Goal: Use online tool/utility: Utilize a website feature to perform a specific function

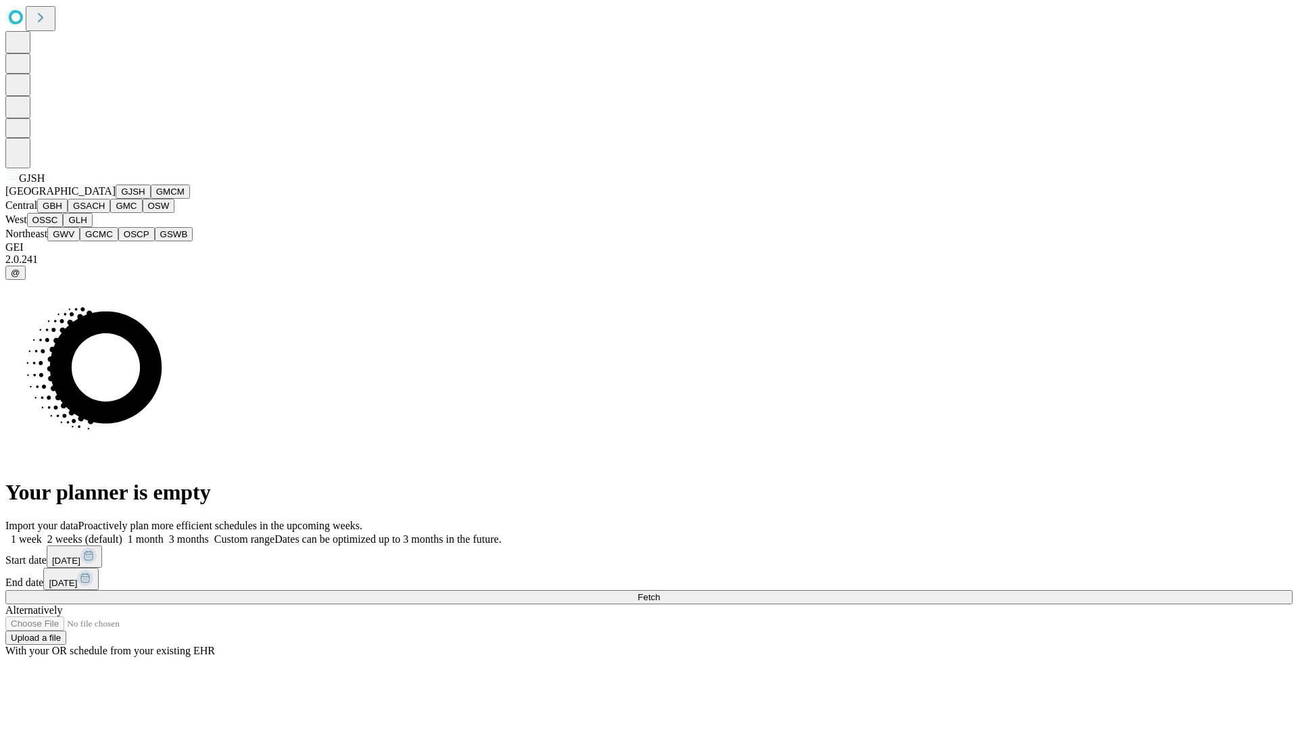
click at [116, 199] on button "GJSH" at bounding box center [133, 192] width 35 height 14
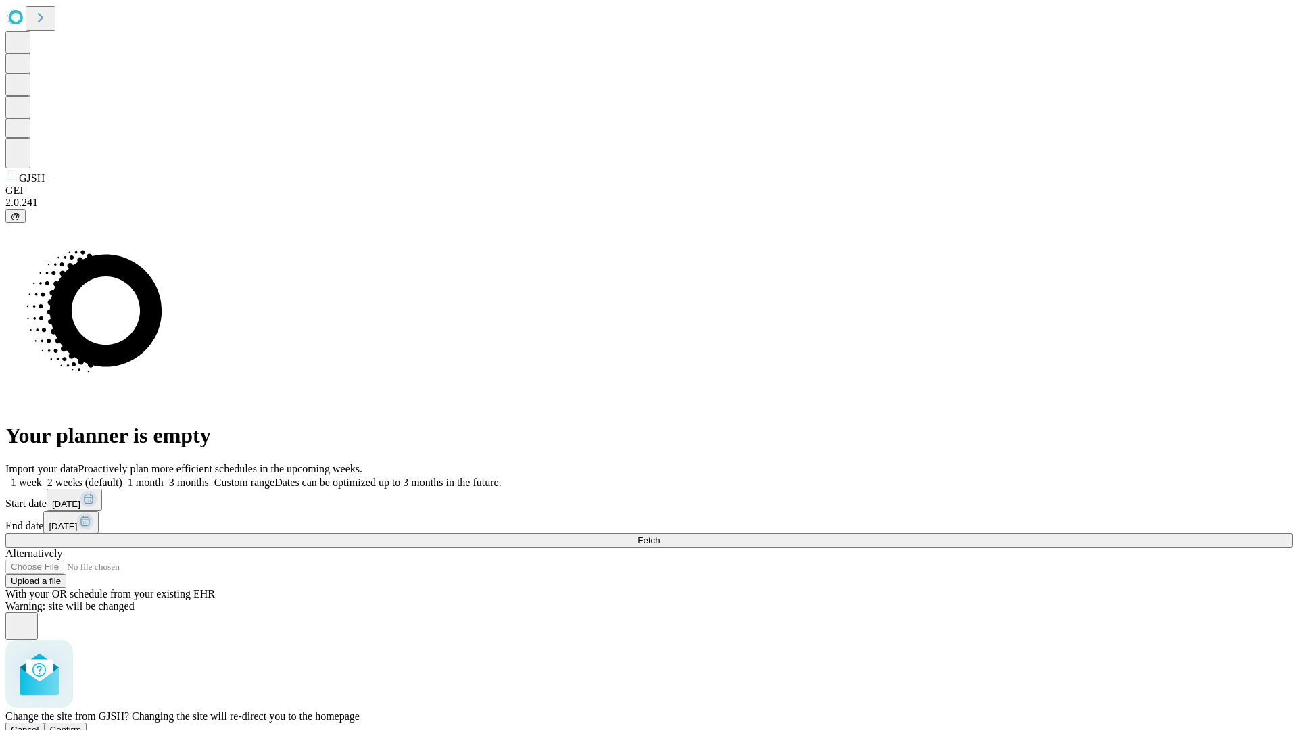
click at [82, 725] on span "Confirm" at bounding box center [66, 730] width 32 height 10
click at [122, 477] on label "2 weeks (default)" at bounding box center [82, 482] width 80 height 11
click at [660, 536] on span "Fetch" at bounding box center [649, 541] width 22 height 10
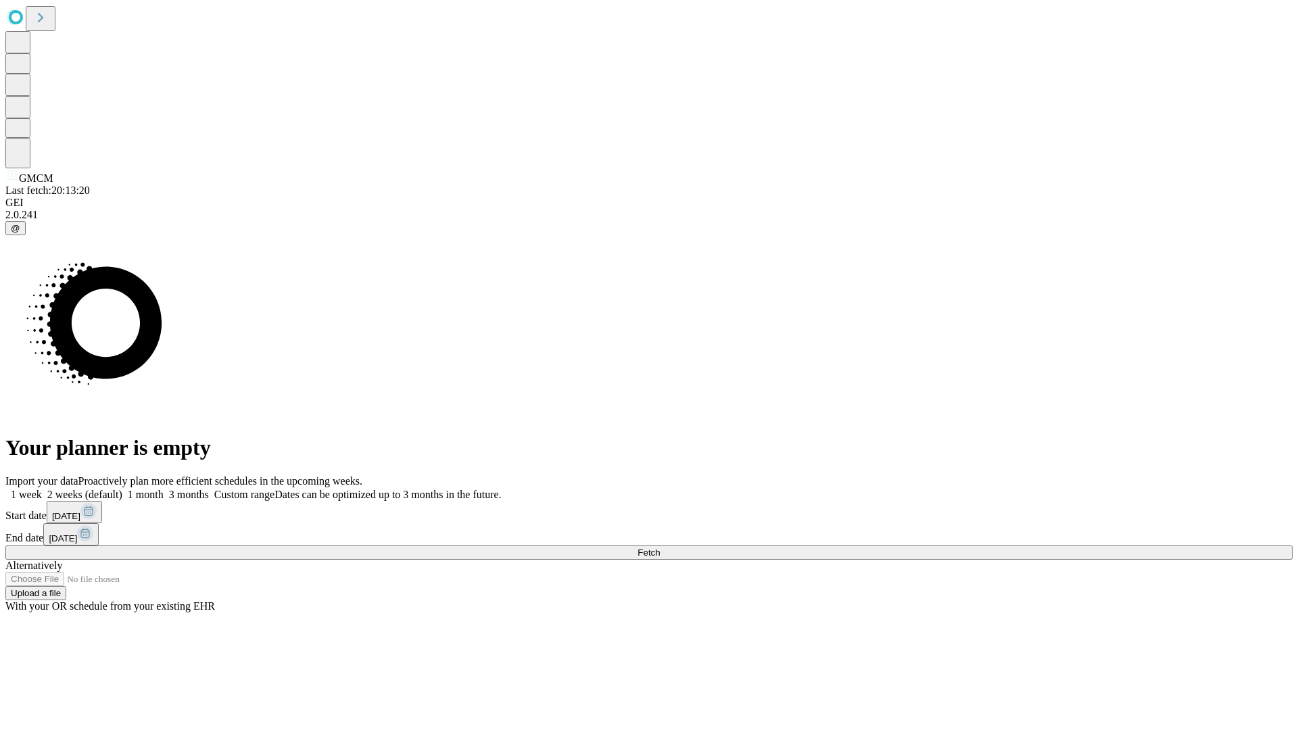
click at [122, 489] on label "2 weeks (default)" at bounding box center [82, 494] width 80 height 11
click at [660, 548] on span "Fetch" at bounding box center [649, 553] width 22 height 10
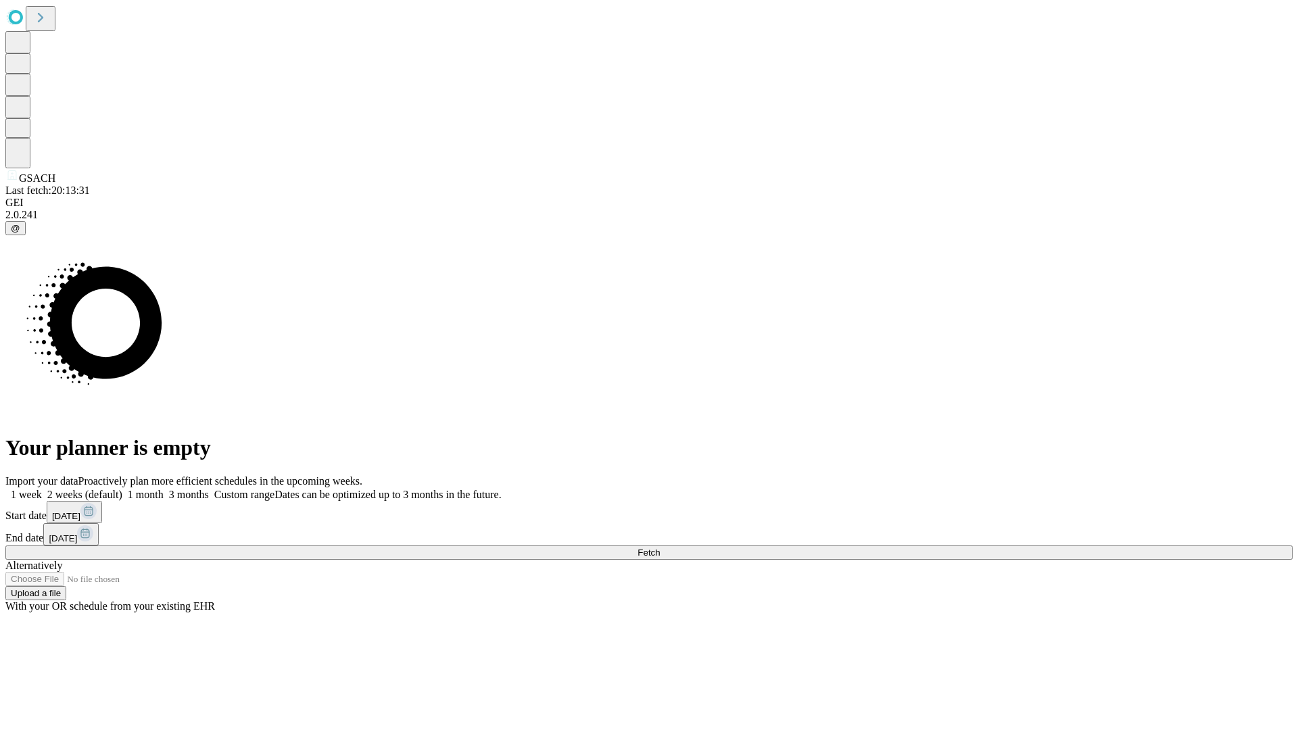
click at [660, 548] on span "Fetch" at bounding box center [649, 553] width 22 height 10
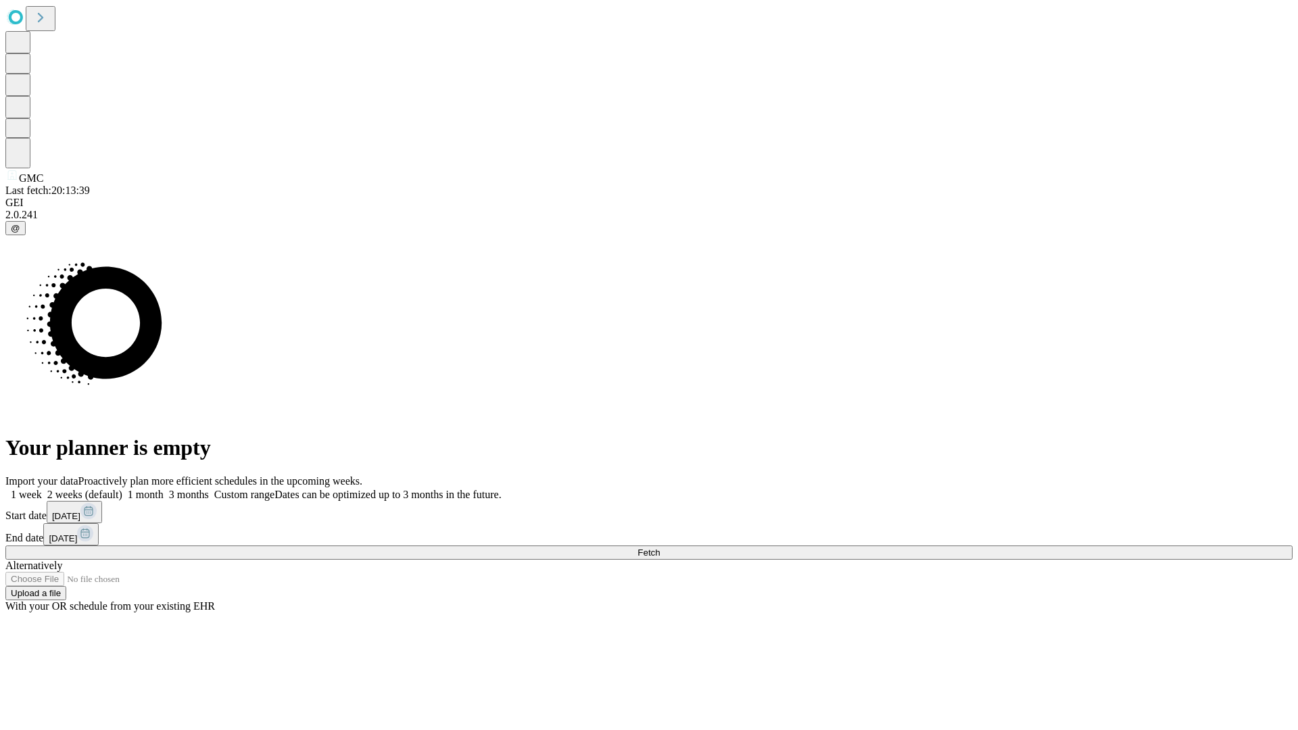
click at [122, 489] on label "2 weeks (default)" at bounding box center [82, 494] width 80 height 11
click at [660, 548] on span "Fetch" at bounding box center [649, 553] width 22 height 10
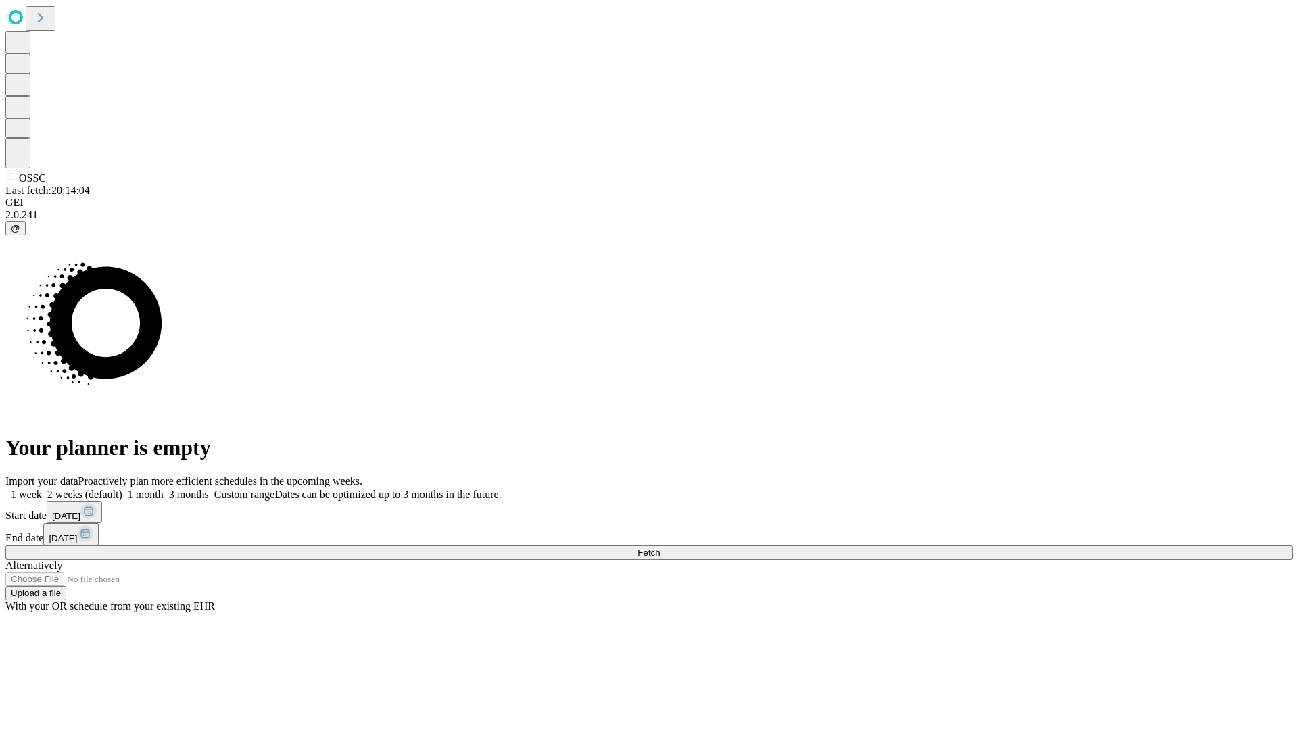
click at [122, 489] on label "2 weeks (default)" at bounding box center [82, 494] width 80 height 11
click at [660, 548] on span "Fetch" at bounding box center [649, 553] width 22 height 10
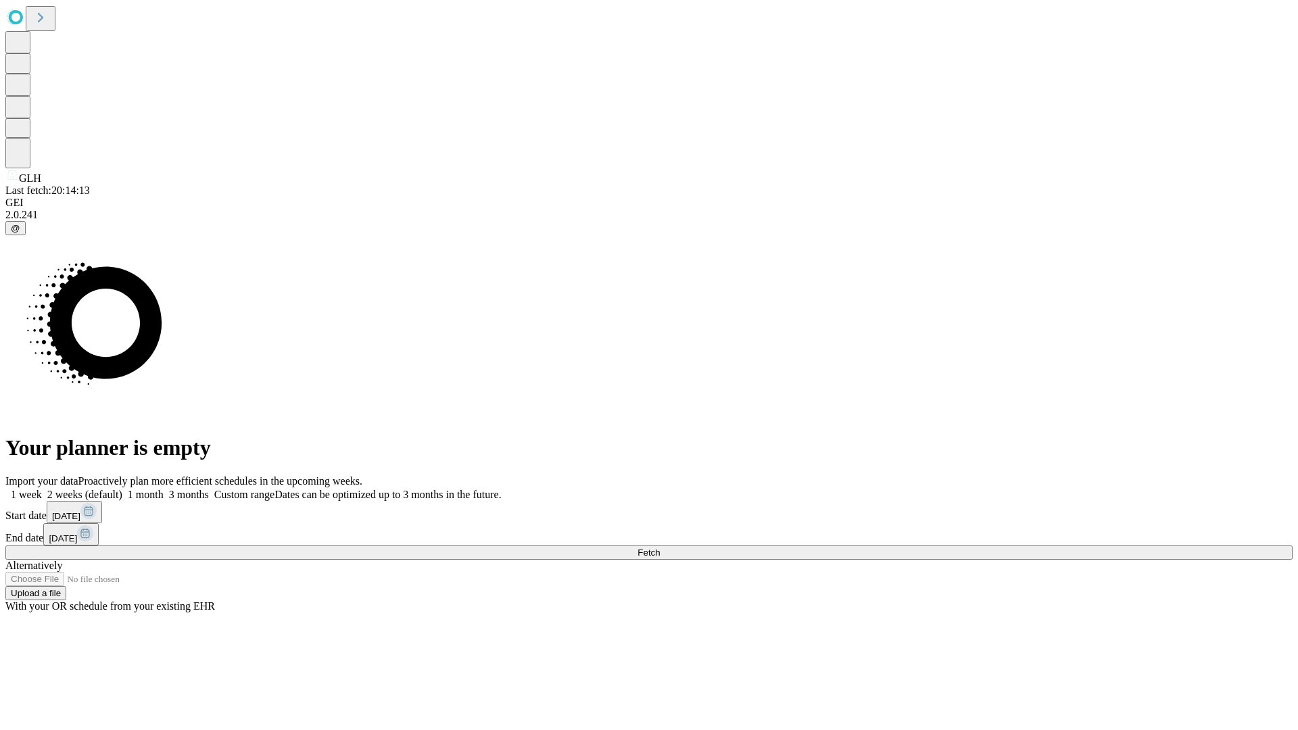
click at [122, 489] on label "2 weeks (default)" at bounding box center [82, 494] width 80 height 11
click at [660, 548] on span "Fetch" at bounding box center [649, 553] width 22 height 10
click at [122, 489] on label "2 weeks (default)" at bounding box center [82, 494] width 80 height 11
click at [660, 548] on span "Fetch" at bounding box center [649, 553] width 22 height 10
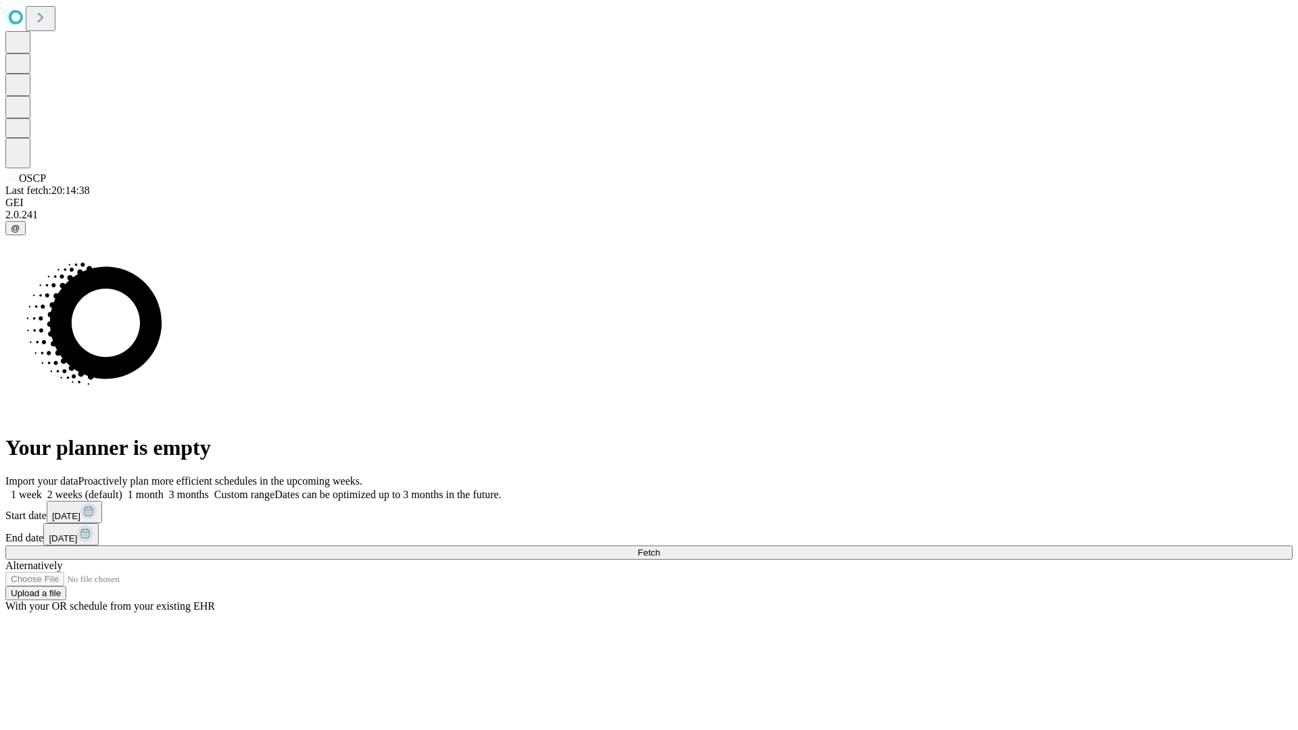
click at [122, 489] on label "2 weeks (default)" at bounding box center [82, 494] width 80 height 11
click at [660, 548] on span "Fetch" at bounding box center [649, 553] width 22 height 10
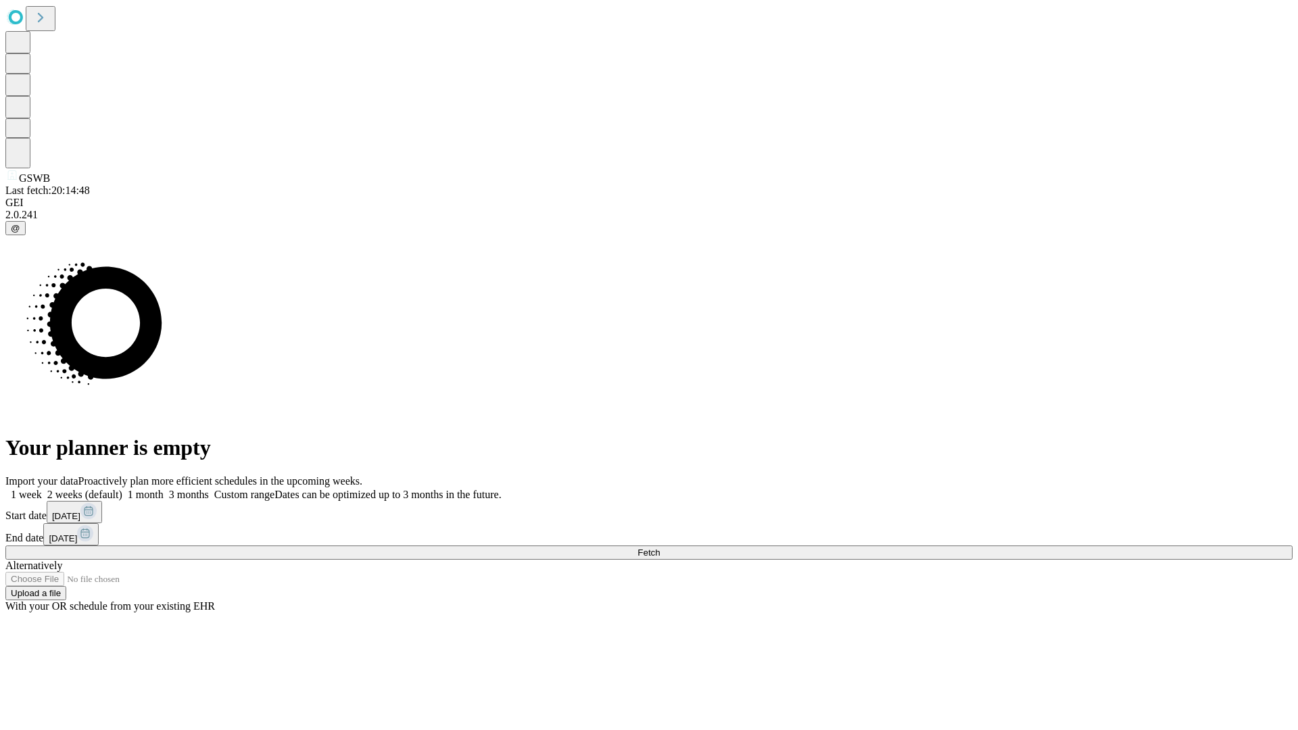
click at [122, 489] on label "2 weeks (default)" at bounding box center [82, 494] width 80 height 11
click at [660, 548] on span "Fetch" at bounding box center [649, 553] width 22 height 10
